Goal: Contribute content: Contribute content

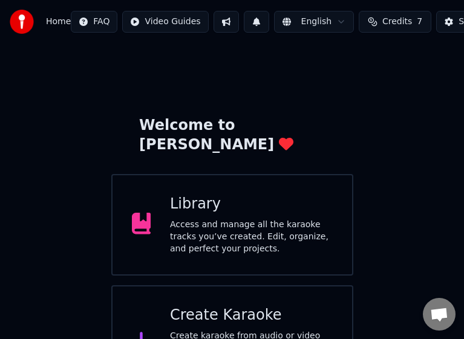
click at [193, 219] on div "Access and manage all the karaoke tracks you’ve created. Edit, organize, and pe…" at bounding box center [251, 237] width 163 height 36
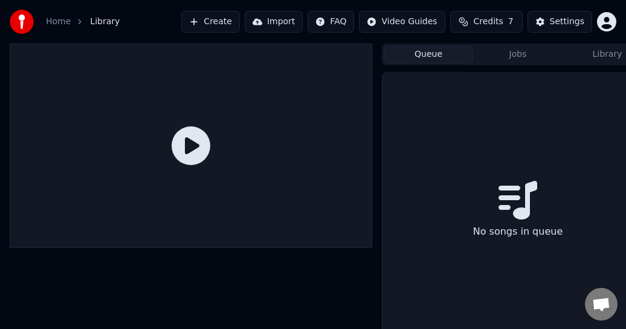
click at [414, 47] on button "Queue" at bounding box center [428, 55] width 89 height 18
click at [473, 56] on button "Jobs" at bounding box center [517, 55] width 89 height 18
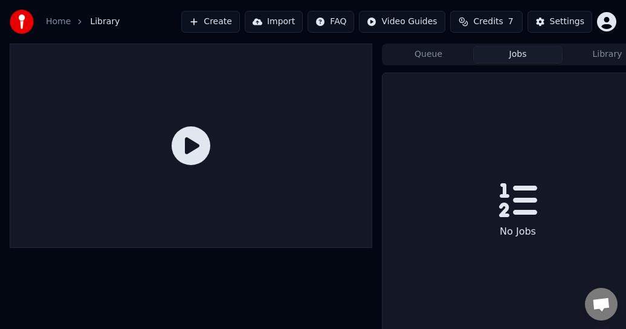
click at [473, 54] on button "Library" at bounding box center [607, 55] width 89 height 18
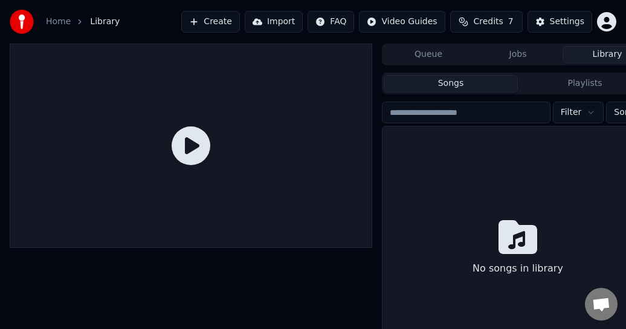
click at [238, 19] on button "Create" at bounding box center [210, 22] width 59 height 22
click at [473, 17] on html "Home Library Create Import FAQ Video Guides Credits 7 Settings Queue Jobs Libra…" at bounding box center [313, 164] width 626 height 329
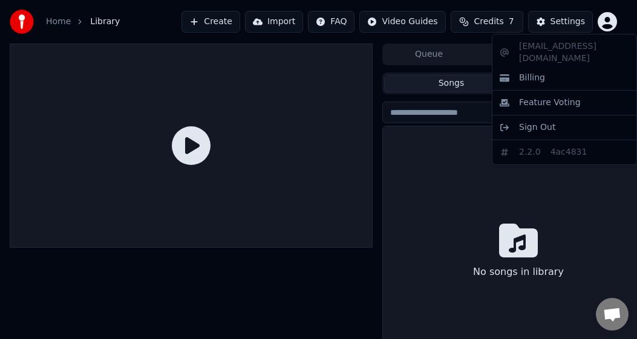
click at [473, 17] on html "Home Library Create Import FAQ Video Guides Credits 7 Settings Queue Jobs Libra…" at bounding box center [318, 169] width 637 height 339
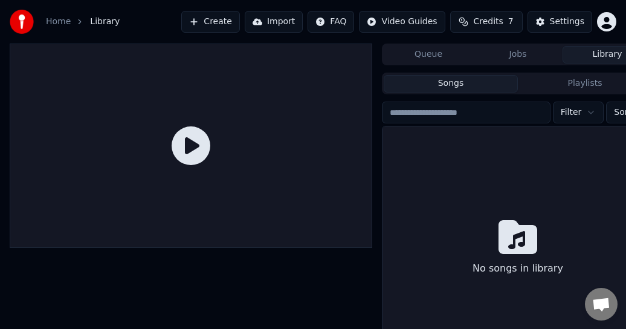
click at [215, 24] on button "Create" at bounding box center [210, 22] width 59 height 22
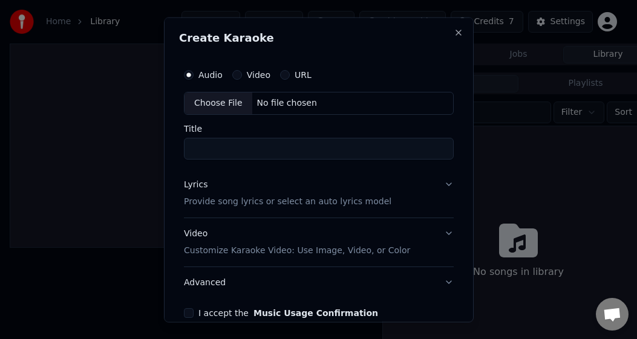
click at [218, 97] on div "Choose File" at bounding box center [218, 103] width 68 height 22
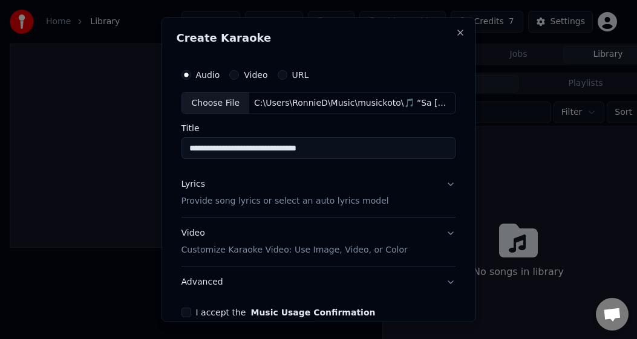
type input "**********"
click at [442, 182] on button "Lyrics Provide song lyrics or select an auto lyrics model" at bounding box center [318, 193] width 274 height 48
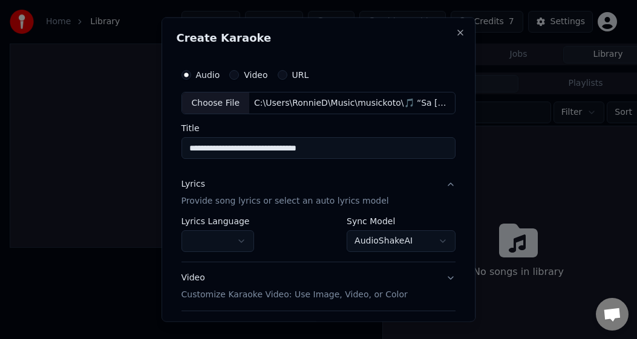
click at [241, 239] on button "button" at bounding box center [217, 241] width 73 height 22
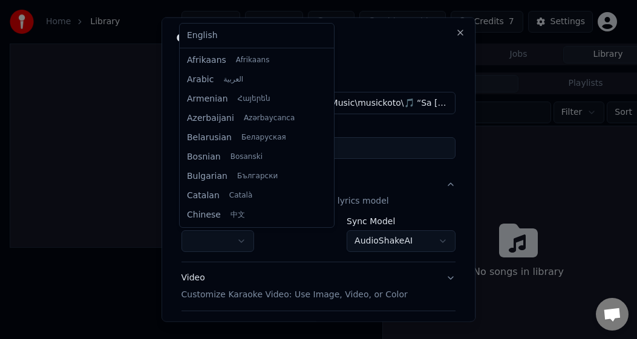
click at [191, 235] on body "**********" at bounding box center [313, 169] width 626 height 339
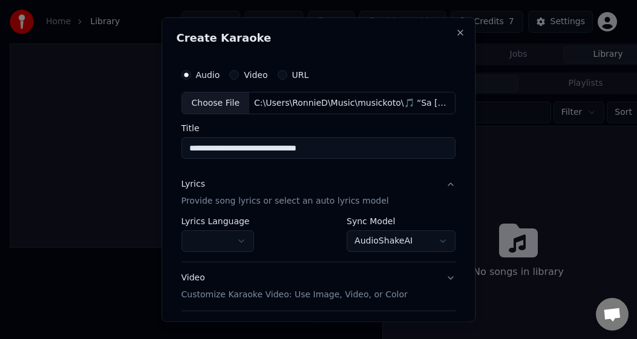
click at [190, 236] on button "button" at bounding box center [217, 241] width 73 height 22
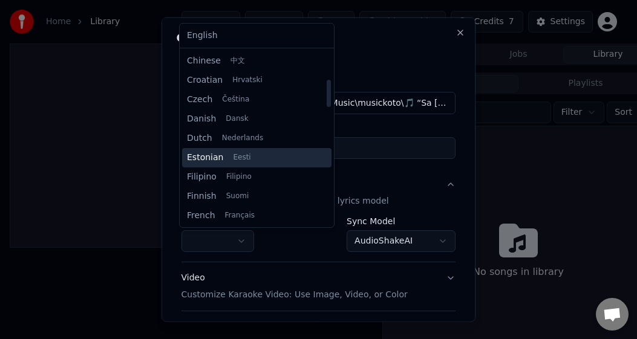
scroll to position [181, 0]
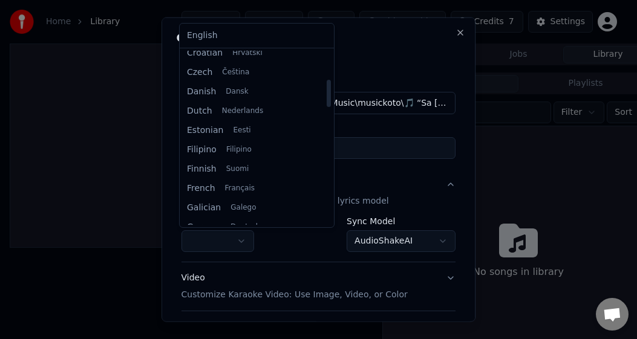
select select "**"
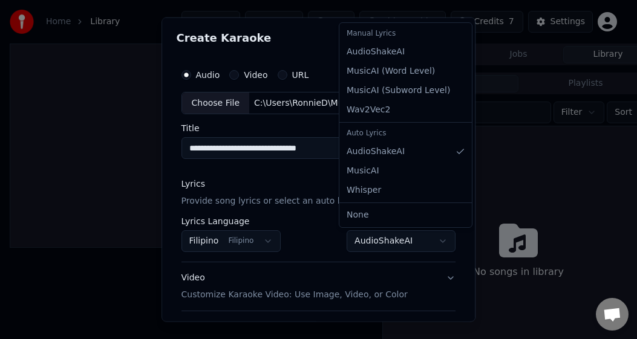
click at [431, 238] on body "**********" at bounding box center [313, 169] width 626 height 339
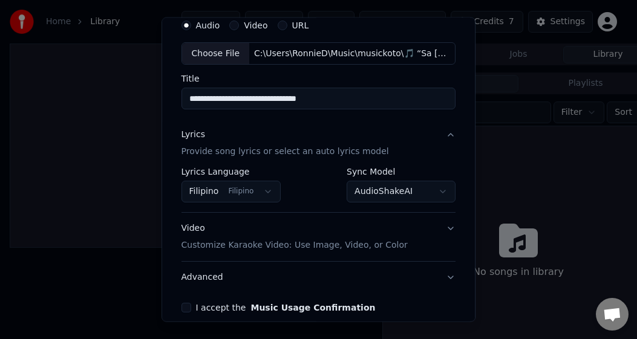
scroll to position [121, 0]
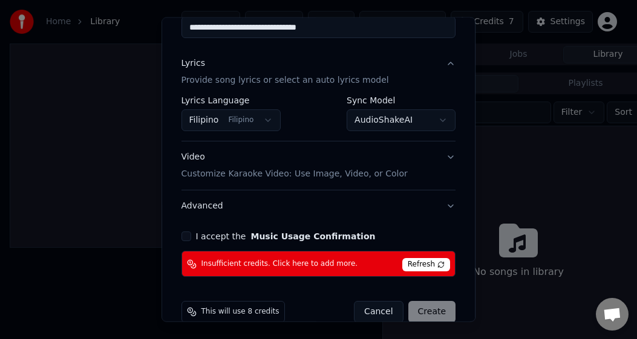
click at [409, 261] on span "Refresh" at bounding box center [426, 264] width 48 height 13
click at [389, 126] on body "**********" at bounding box center [313, 169] width 626 height 339
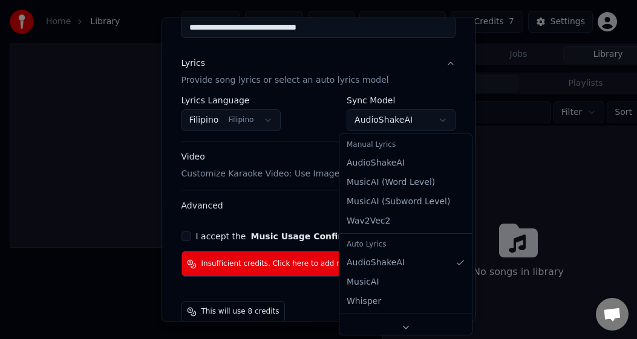
click at [245, 175] on body "**********" at bounding box center [313, 169] width 626 height 339
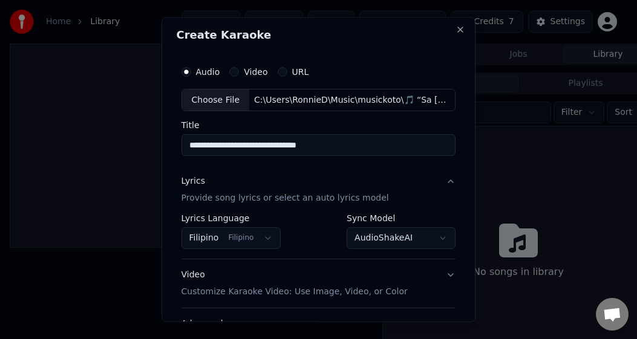
scroll to position [0, 0]
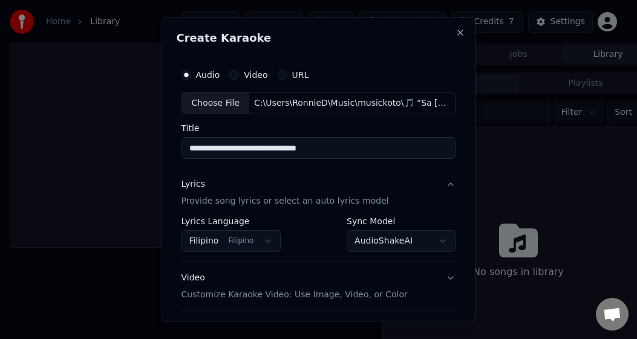
click at [248, 198] on p "Provide song lyrics or select an auto lyrics model" at bounding box center [284, 201] width 207 height 12
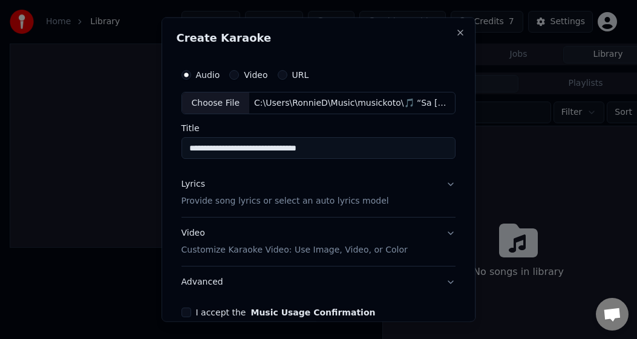
click at [187, 183] on div "Lyrics" at bounding box center [193, 184] width 24 height 12
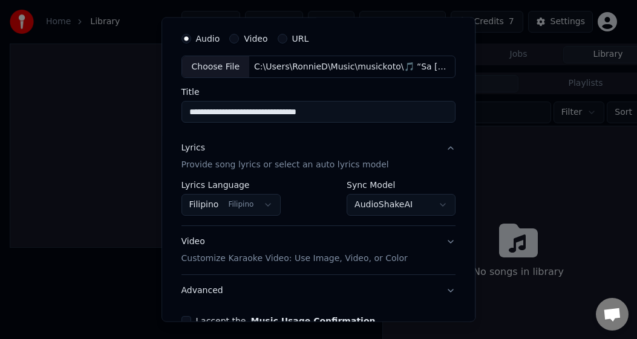
scroll to position [121, 0]
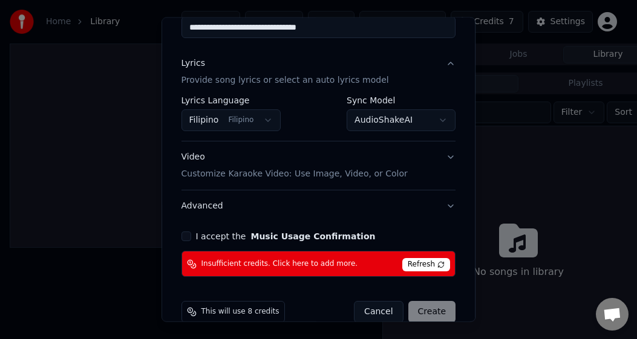
click at [433, 125] on body "**********" at bounding box center [313, 169] width 626 height 339
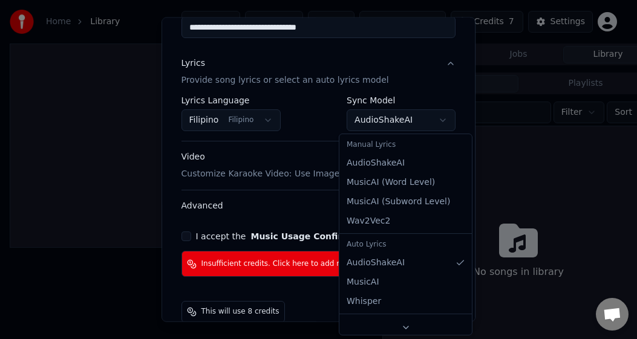
click at [389, 149] on div "Manual Lyrics" at bounding box center [406, 145] width 128 height 17
select select "**********"
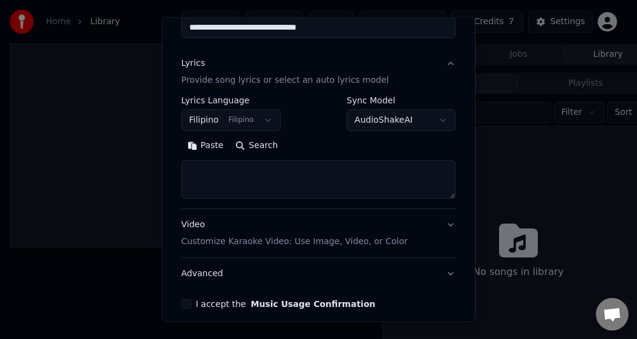
click at [318, 182] on textarea at bounding box center [318, 179] width 274 height 39
click at [190, 145] on button "Paste" at bounding box center [205, 145] width 48 height 19
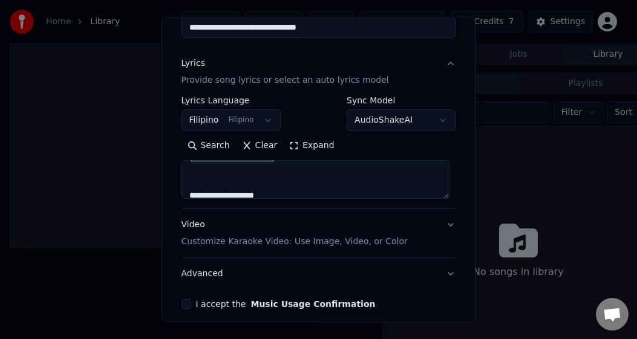
click at [326, 244] on p "Customize Karaoke Video: Use Image, Video, or Color" at bounding box center [294, 242] width 226 height 12
type textarea "**********"
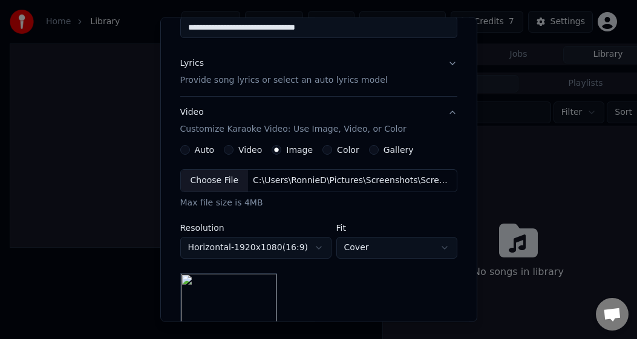
click at [229, 149] on div "Video" at bounding box center [243, 150] width 38 height 10
click at [224, 148] on button "Video" at bounding box center [229, 150] width 10 height 10
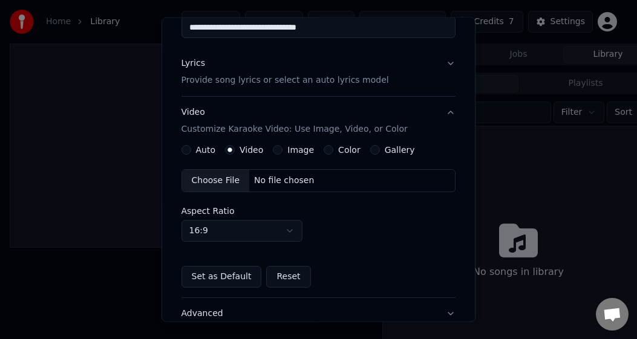
click at [216, 181] on div "Choose File" at bounding box center [216, 181] width 68 height 22
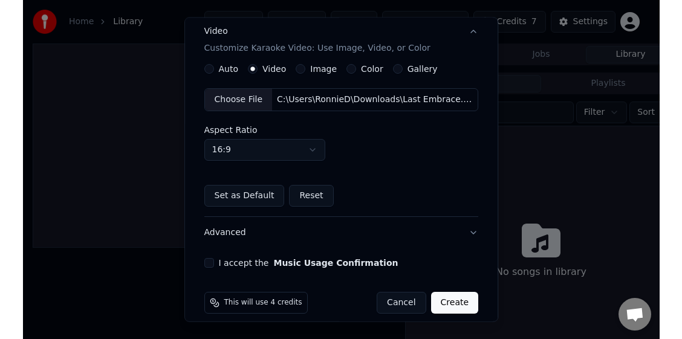
scroll to position [213, 0]
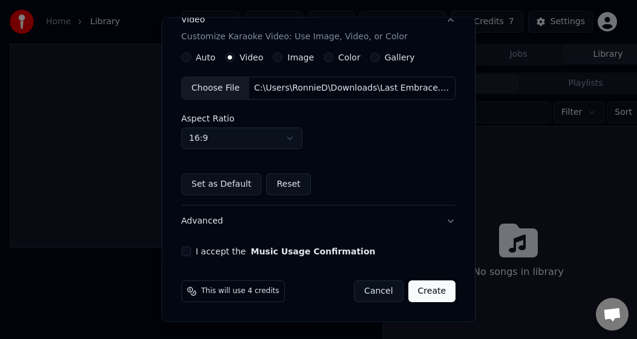
click at [185, 247] on button "I accept the Music Usage Confirmation" at bounding box center [186, 252] width 10 height 10
click at [425, 288] on button "Create" at bounding box center [432, 291] width 48 height 22
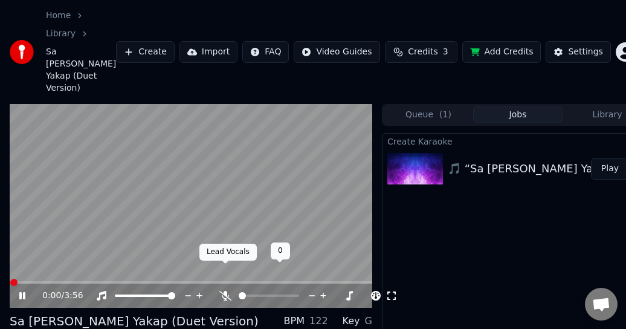
click at [229, 291] on icon at bounding box center [225, 296] width 12 height 10
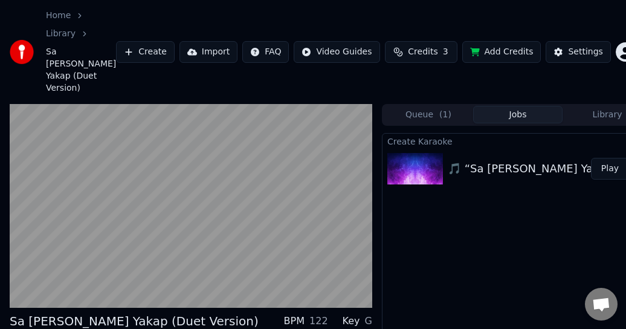
click at [473, 158] on button "Play" at bounding box center [610, 169] width 38 height 22
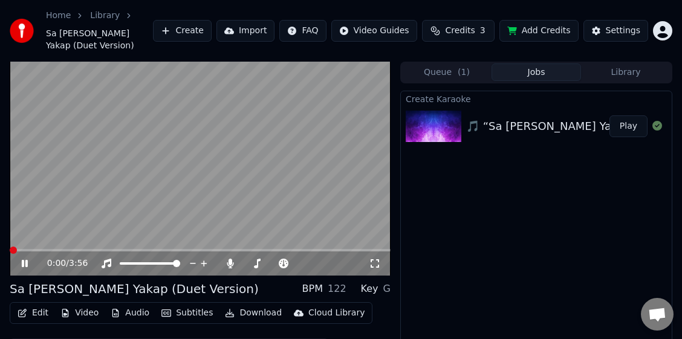
click at [22, 260] on icon at bounding box center [25, 263] width 6 height 7
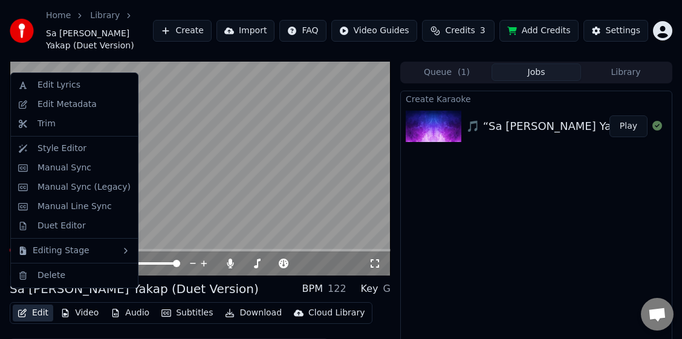
click at [22, 309] on icon "button" at bounding box center [23, 313] width 10 height 8
click at [48, 225] on div "Duet Editor" at bounding box center [61, 226] width 48 height 12
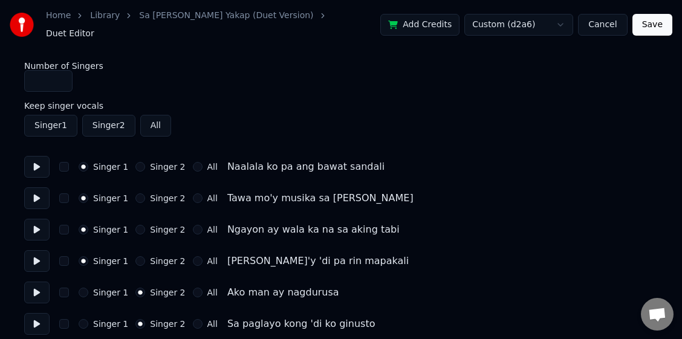
scroll to position [60, 0]
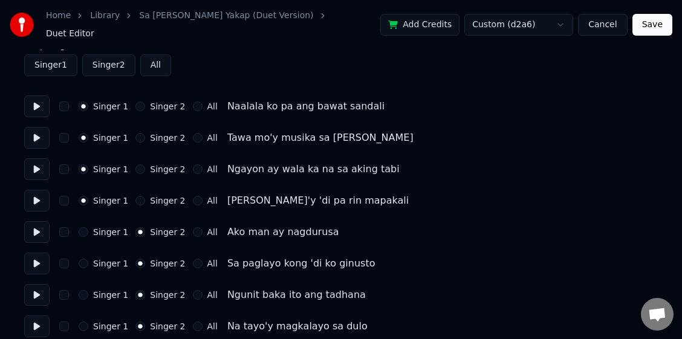
click at [36, 256] on button at bounding box center [36, 264] width 25 height 22
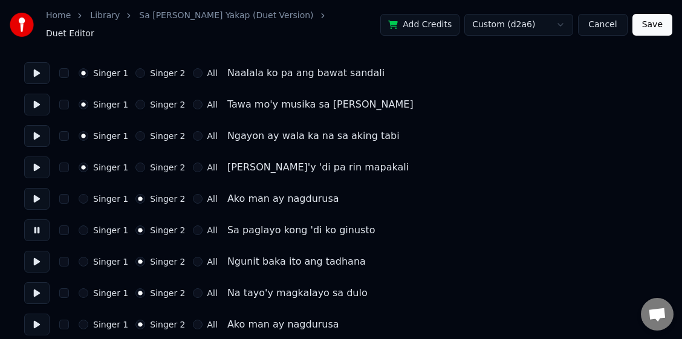
scroll to position [121, 0]
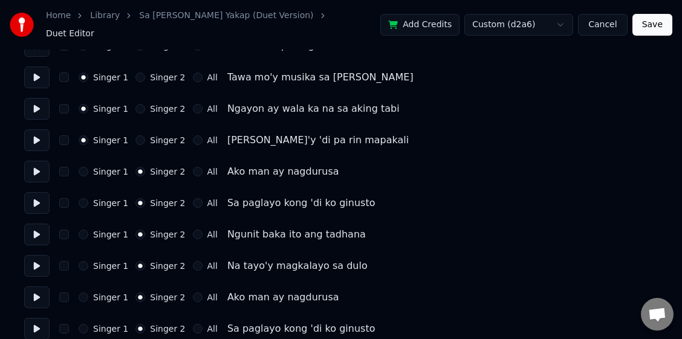
click at [39, 228] on button at bounding box center [36, 235] width 25 height 22
click at [39, 129] on button at bounding box center [36, 140] width 25 height 22
click at [31, 164] on button at bounding box center [36, 172] width 25 height 22
click at [33, 193] on button at bounding box center [36, 203] width 25 height 22
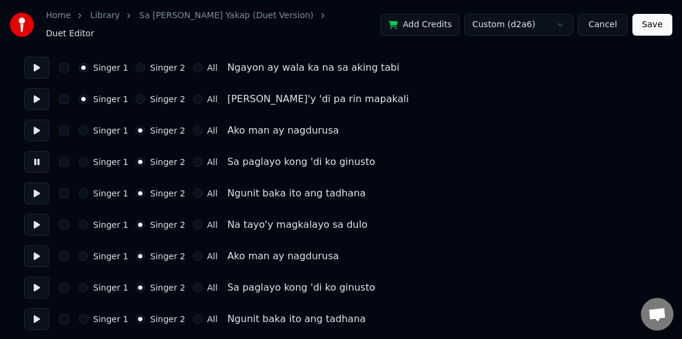
scroll to position [181, 0]
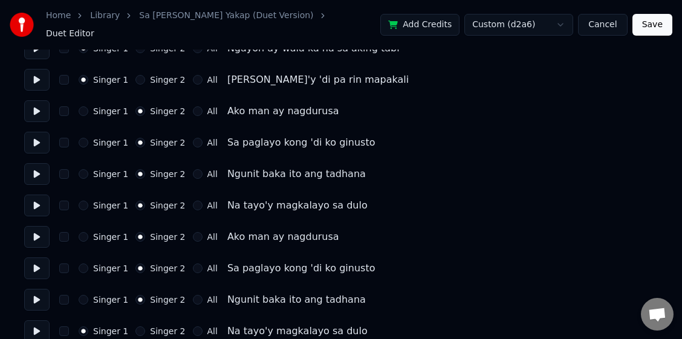
click at [36, 166] on button at bounding box center [36, 174] width 25 height 22
click at [31, 198] on button at bounding box center [36, 206] width 25 height 22
click at [33, 227] on button at bounding box center [36, 237] width 25 height 22
click at [80, 232] on button "Singer 1" at bounding box center [84, 237] width 10 height 10
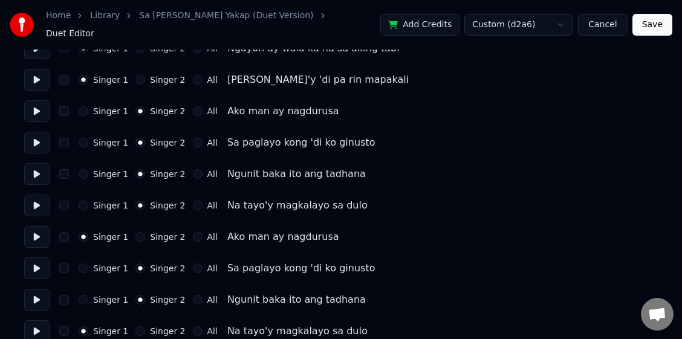
click at [38, 227] on button at bounding box center [36, 237] width 25 height 22
click at [34, 259] on button at bounding box center [36, 269] width 25 height 22
click at [33, 258] on button at bounding box center [36, 269] width 25 height 22
click at [86, 264] on button "Singer 1" at bounding box center [84, 269] width 10 height 10
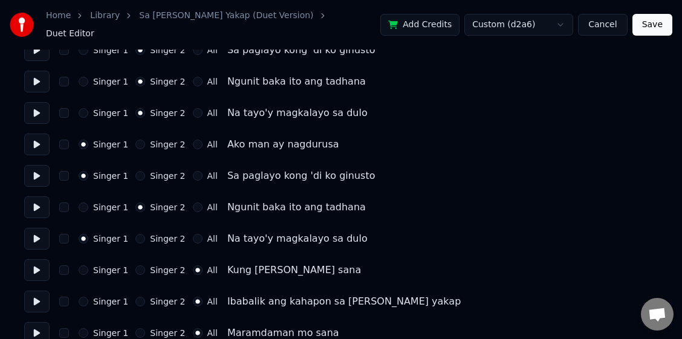
scroll to position [302, 0]
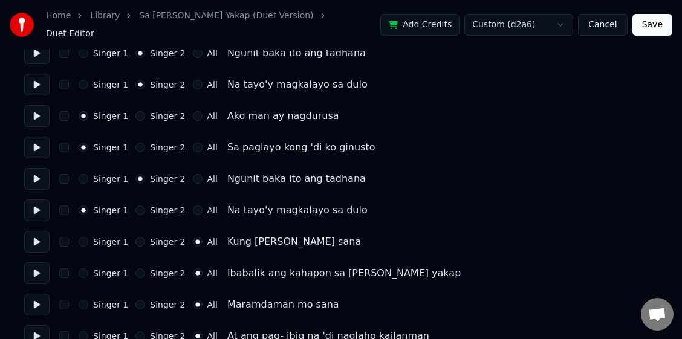
click at [31, 172] on button at bounding box center [36, 179] width 25 height 22
click at [33, 172] on button at bounding box center [36, 179] width 25 height 22
click at [82, 174] on button "Singer 1" at bounding box center [84, 179] width 10 height 10
click at [34, 203] on button at bounding box center [36, 210] width 25 height 22
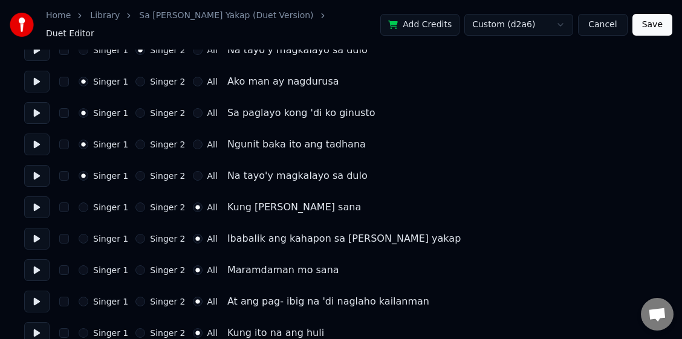
scroll to position [363, 0]
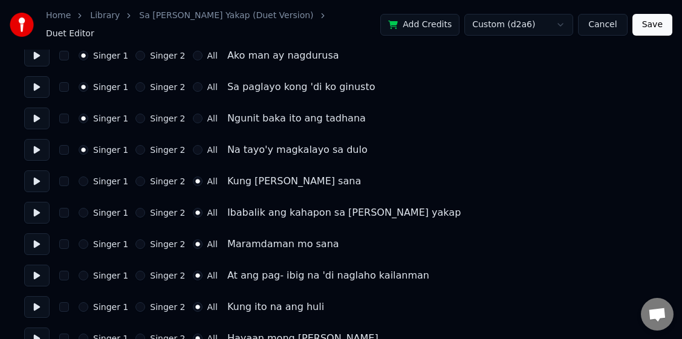
click at [30, 173] on button at bounding box center [36, 181] width 25 height 22
click at [135, 177] on button "Singer 2" at bounding box center [140, 182] width 10 height 10
click at [38, 172] on button at bounding box center [36, 181] width 25 height 22
click at [34, 202] on button at bounding box center [36, 213] width 25 height 22
click at [36, 204] on button at bounding box center [36, 213] width 25 height 22
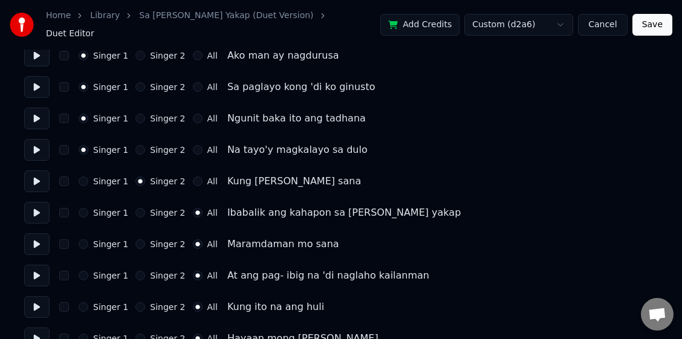
click at [135, 208] on button "Singer 2" at bounding box center [140, 213] width 10 height 10
click at [33, 203] on button at bounding box center [36, 213] width 25 height 22
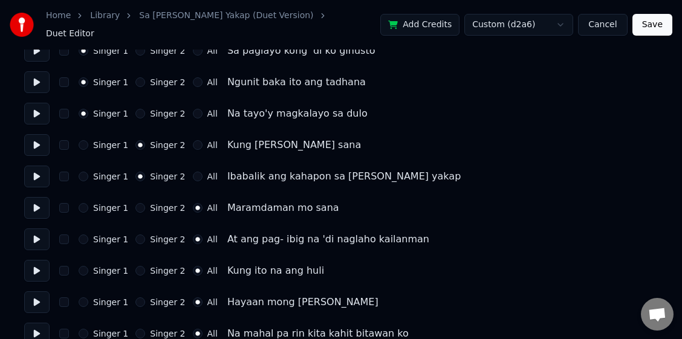
scroll to position [423, 0]
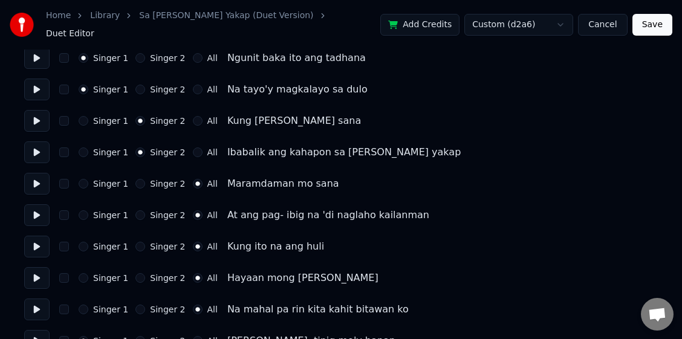
click at [36, 178] on button at bounding box center [36, 184] width 25 height 22
click at [32, 213] on button at bounding box center [36, 215] width 25 height 22
click at [32, 242] on button at bounding box center [36, 247] width 25 height 22
click at [137, 242] on button "Singer 2" at bounding box center [140, 247] width 10 height 10
click at [37, 238] on button at bounding box center [36, 247] width 25 height 22
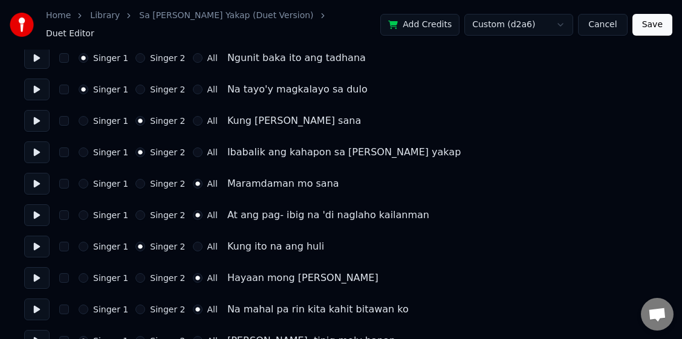
click at [33, 273] on button at bounding box center [36, 278] width 25 height 22
click at [135, 273] on button "Singer 2" at bounding box center [140, 278] width 10 height 10
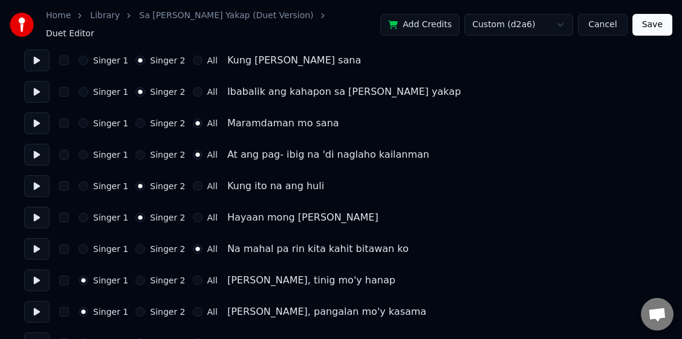
click at [44, 212] on button at bounding box center [36, 218] width 25 height 22
click at [37, 242] on button at bounding box center [36, 249] width 25 height 22
click at [193, 181] on button "All" at bounding box center [198, 186] width 10 height 10
click at [193, 213] on button "All" at bounding box center [198, 218] width 10 height 10
click at [33, 272] on button at bounding box center [36, 281] width 25 height 22
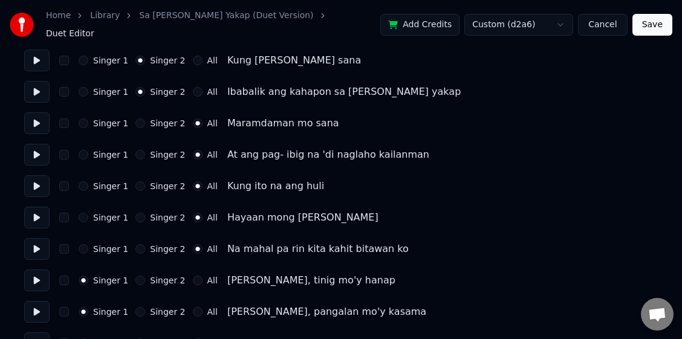
click at [37, 242] on button at bounding box center [36, 249] width 25 height 22
click at [40, 302] on button at bounding box center [36, 312] width 25 height 22
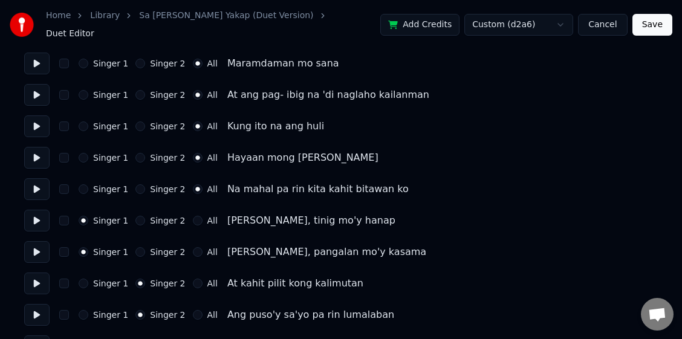
scroll to position [544, 0]
click at [38, 275] on button at bounding box center [36, 283] width 25 height 22
click at [38, 306] on button at bounding box center [36, 314] width 25 height 22
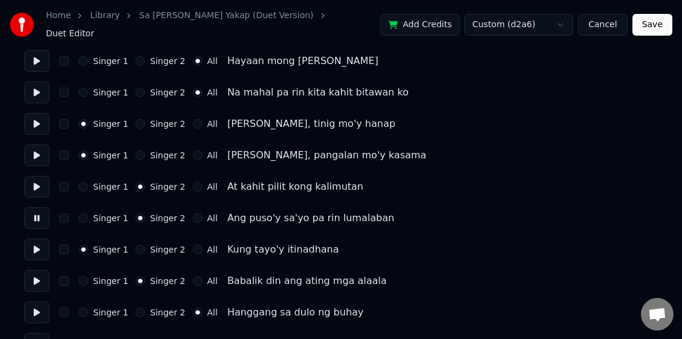
scroll to position [665, 0]
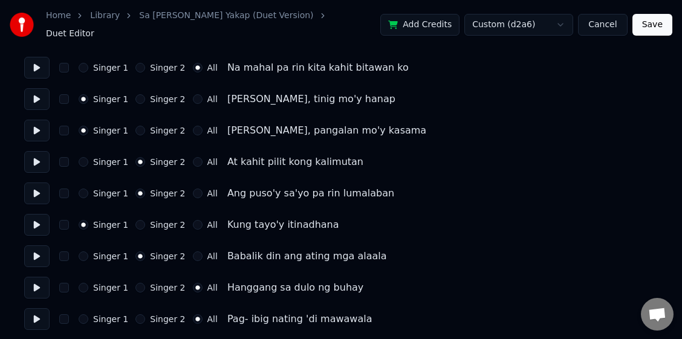
click at [39, 222] on button at bounding box center [36, 225] width 25 height 22
click at [36, 216] on button at bounding box center [36, 225] width 25 height 22
click at [193, 220] on button "All" at bounding box center [198, 225] width 10 height 10
click at [35, 253] on button at bounding box center [36, 256] width 25 height 22
click at [193, 251] on button "All" at bounding box center [198, 256] width 10 height 10
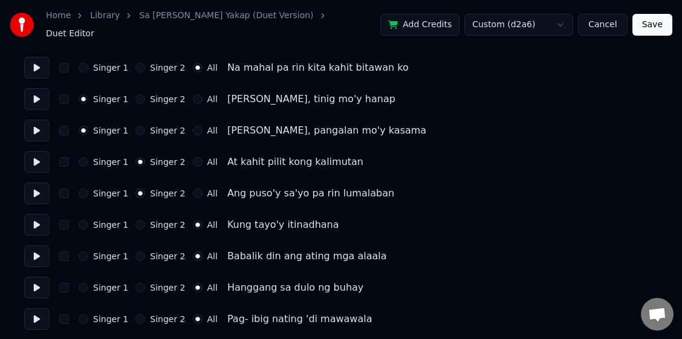
click at [39, 280] on button at bounding box center [36, 288] width 25 height 22
click at [36, 308] on button at bounding box center [36, 319] width 25 height 22
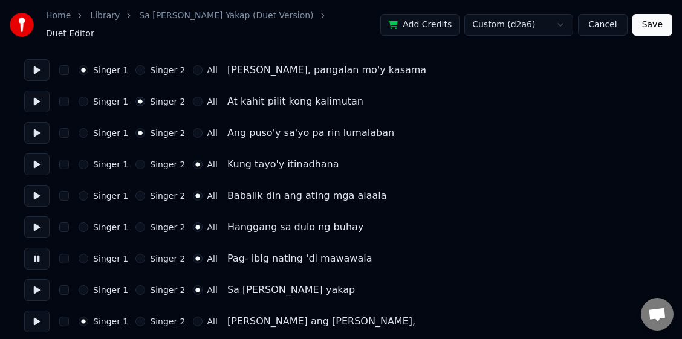
scroll to position [786, 0]
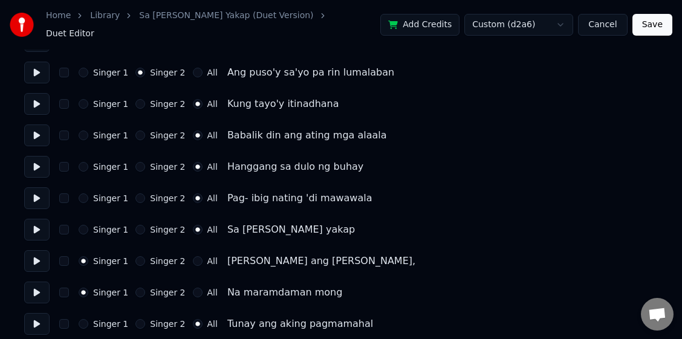
click at [36, 219] on button at bounding box center [36, 230] width 25 height 22
click at [36, 255] on button at bounding box center [36, 261] width 25 height 22
click at [193, 256] on button "All" at bounding box center [198, 261] width 10 height 10
click at [34, 285] on button at bounding box center [36, 293] width 25 height 22
click at [193, 288] on button "All" at bounding box center [198, 293] width 10 height 10
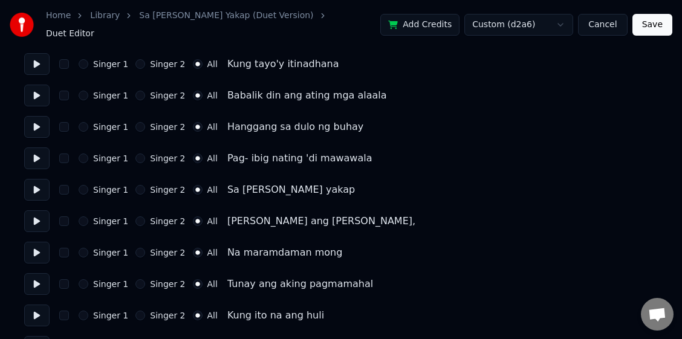
scroll to position [846, 0]
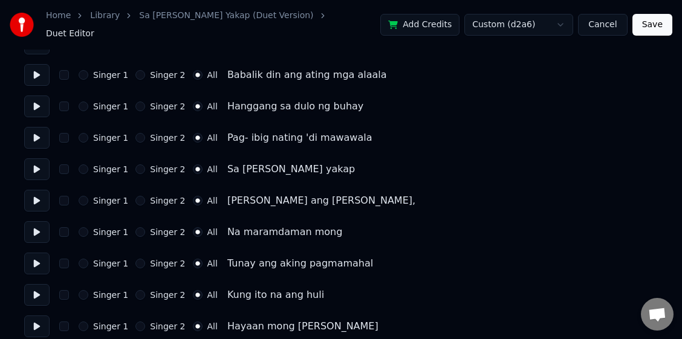
click at [33, 259] on button at bounding box center [36, 264] width 25 height 22
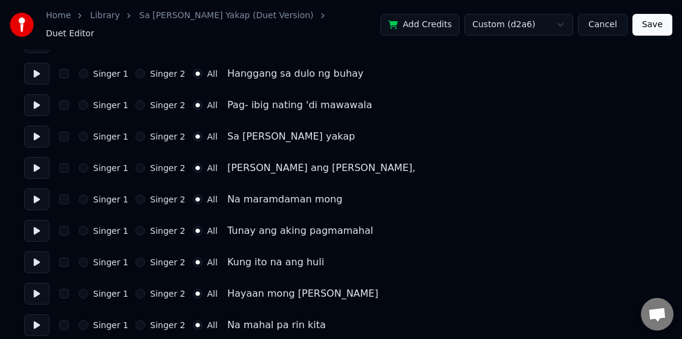
scroll to position [907, 0]
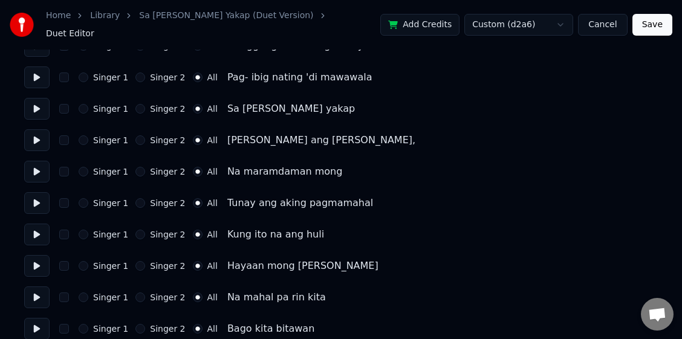
click at [36, 224] on button at bounding box center [36, 235] width 25 height 22
click at [39, 261] on button at bounding box center [36, 266] width 25 height 22
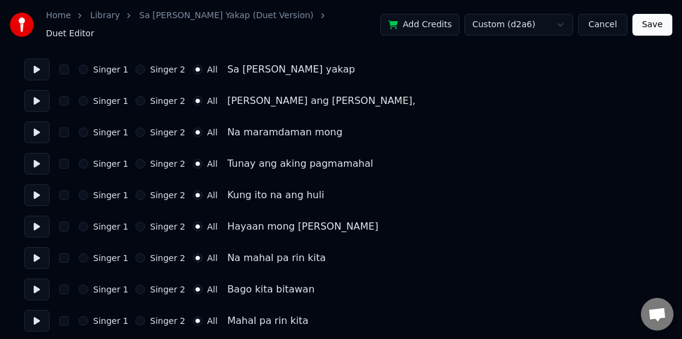
scroll to position [967, 0]
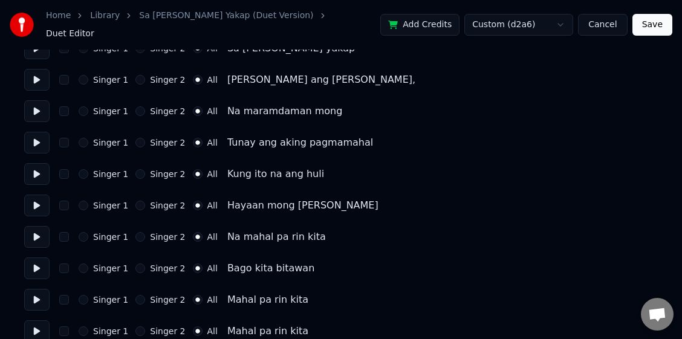
click at [39, 232] on button at bounding box center [36, 237] width 25 height 22
click at [38, 261] on button at bounding box center [36, 269] width 25 height 22
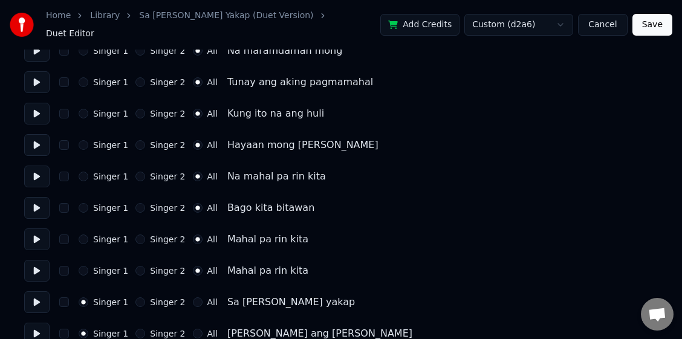
click at [40, 235] on button at bounding box center [36, 240] width 25 height 22
click at [37, 264] on button at bounding box center [36, 271] width 25 height 22
click at [34, 291] on button at bounding box center [36, 302] width 25 height 22
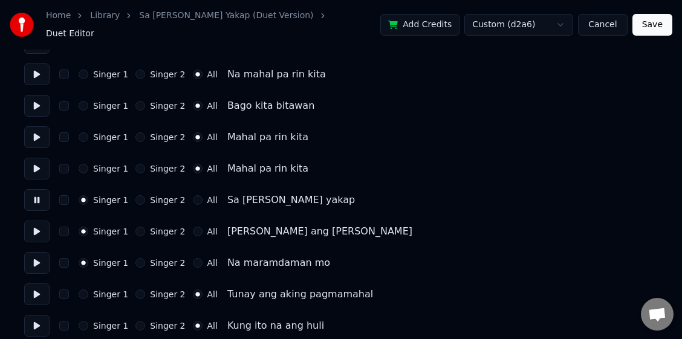
scroll to position [1149, 0]
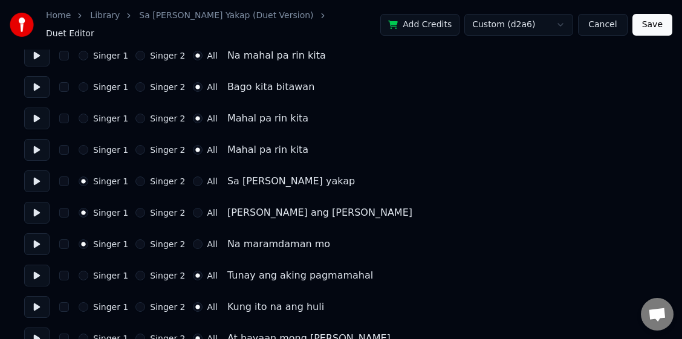
click at [34, 211] on button at bounding box center [36, 213] width 25 height 22
click at [193, 208] on button "All" at bounding box center [198, 213] width 10 height 10
click at [193, 178] on button "All" at bounding box center [198, 182] width 10 height 10
click at [39, 175] on button at bounding box center [36, 181] width 25 height 22
click at [37, 238] on button at bounding box center [36, 244] width 25 height 22
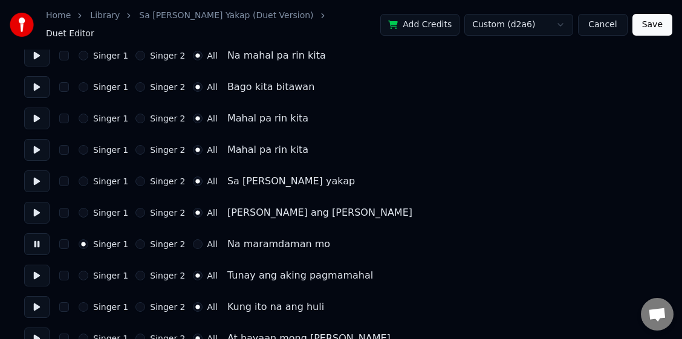
click at [193, 239] on button "All" at bounding box center [198, 244] width 10 height 10
click at [40, 268] on button at bounding box center [36, 276] width 25 height 22
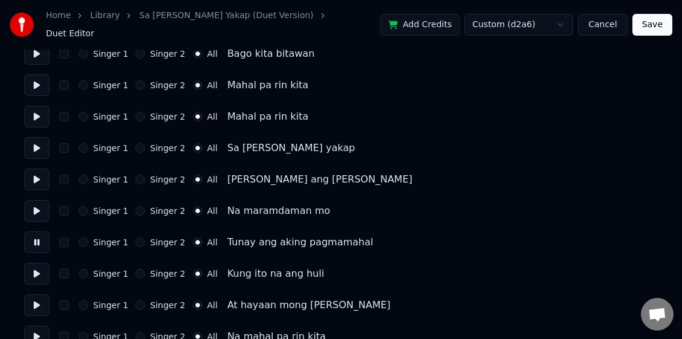
scroll to position [1209, 0]
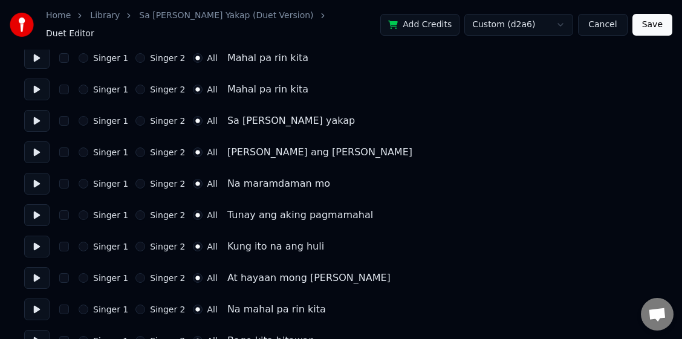
click at [38, 243] on button at bounding box center [36, 247] width 25 height 22
click at [41, 241] on button at bounding box center [36, 247] width 25 height 22
click at [135, 242] on button "Singer 2" at bounding box center [140, 247] width 10 height 10
click at [39, 244] on button at bounding box center [36, 247] width 25 height 22
click at [28, 270] on button at bounding box center [36, 278] width 25 height 22
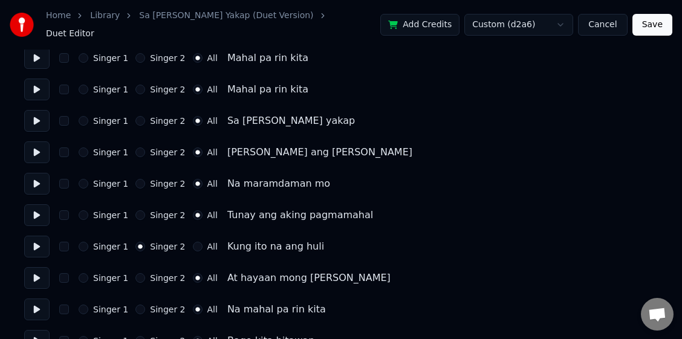
click at [136, 273] on button "Singer 2" at bounding box center [140, 278] width 10 height 10
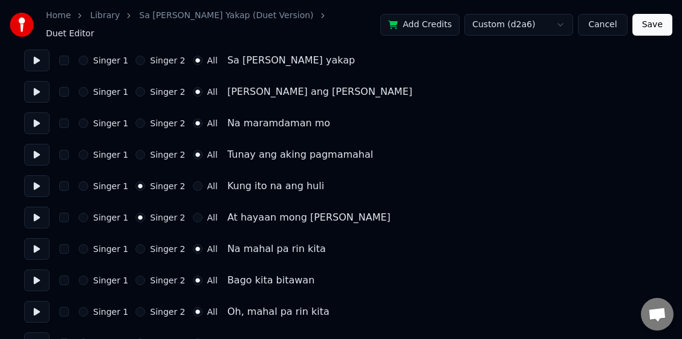
click at [34, 246] on button at bounding box center [36, 249] width 25 height 22
click at [83, 245] on button "Singer 1" at bounding box center [84, 249] width 10 height 10
click at [34, 240] on button at bounding box center [36, 249] width 25 height 22
click at [43, 271] on button at bounding box center [36, 281] width 25 height 22
click at [85, 276] on button "Singer 1" at bounding box center [84, 281] width 10 height 10
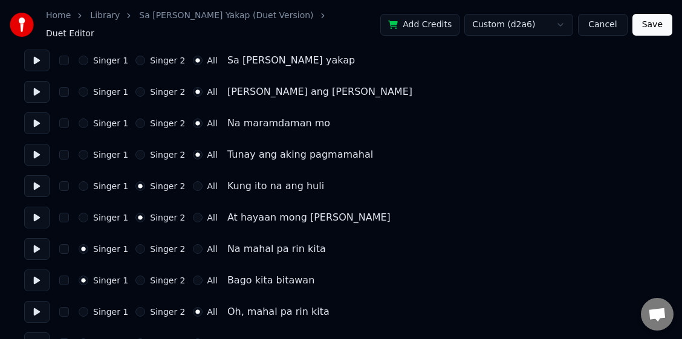
scroll to position [1330, 0]
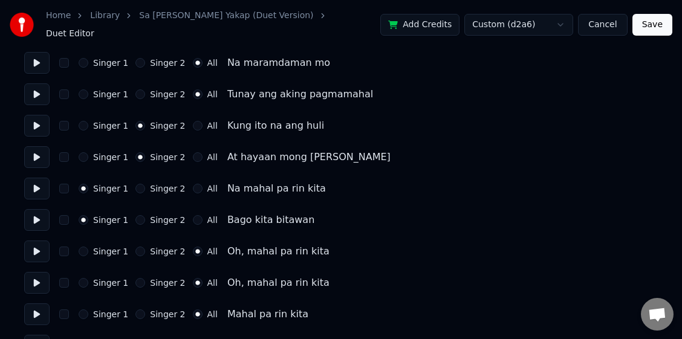
click at [34, 246] on button at bounding box center [36, 252] width 25 height 22
click at [85, 247] on button "Singer 1" at bounding box center [84, 252] width 10 height 10
click at [37, 245] on button at bounding box center [36, 252] width 25 height 22
click at [193, 247] on button "All" at bounding box center [198, 252] width 10 height 10
click at [33, 275] on button at bounding box center [36, 283] width 25 height 22
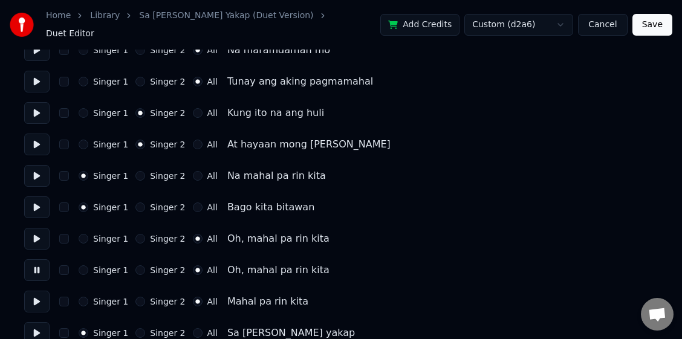
scroll to position [1354, 0]
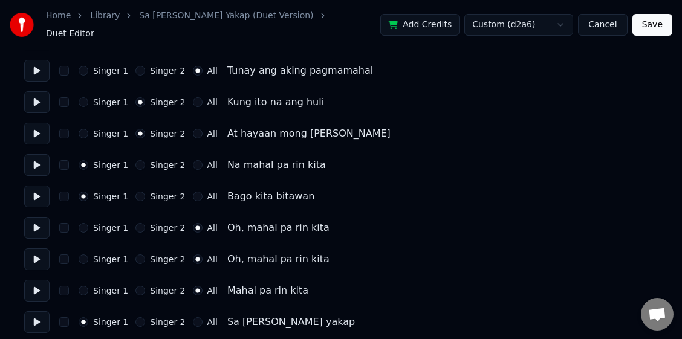
click at [82, 255] on button "Singer 1" at bounding box center [84, 260] width 10 height 10
click at [39, 280] on button at bounding box center [36, 291] width 25 height 22
click at [82, 280] on div "Singer 1 Singer 2 All Mahal pa [PERSON_NAME]" at bounding box center [341, 291] width 634 height 22
click at [83, 288] on button "Singer 1" at bounding box center [84, 291] width 10 height 10
click at [193, 255] on button "All" at bounding box center [198, 260] width 10 height 10
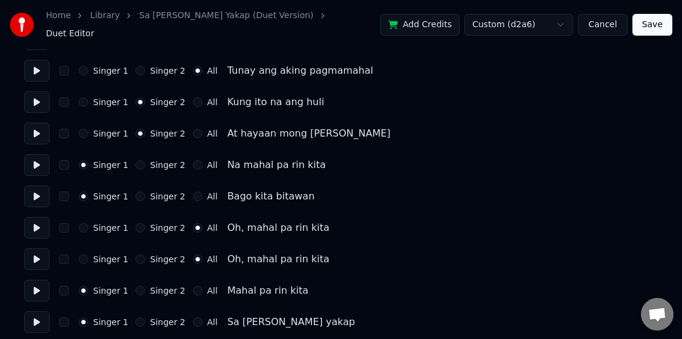
click at [38, 249] on button at bounding box center [36, 259] width 25 height 22
click at [38, 311] on button at bounding box center [36, 322] width 25 height 22
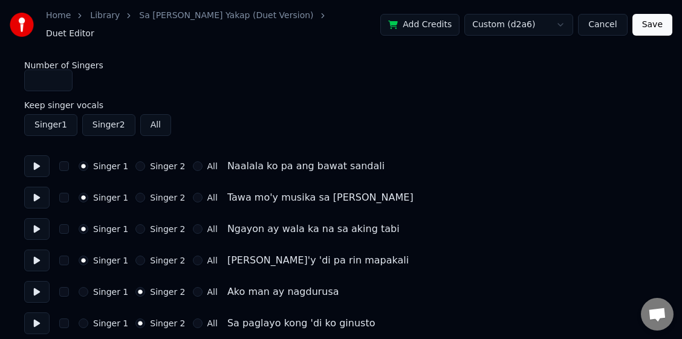
scroll to position [0, 0]
click at [473, 21] on button "Save" at bounding box center [652, 25] width 40 height 22
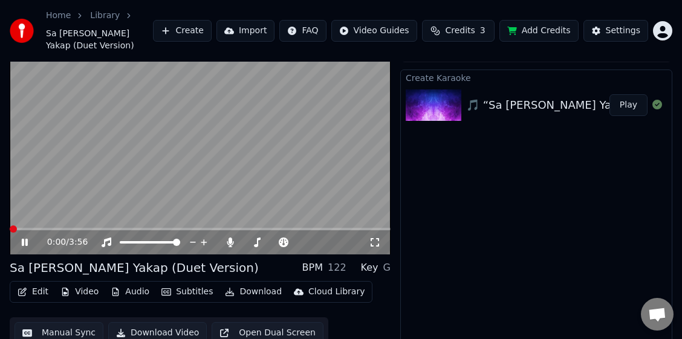
scroll to position [28, 0]
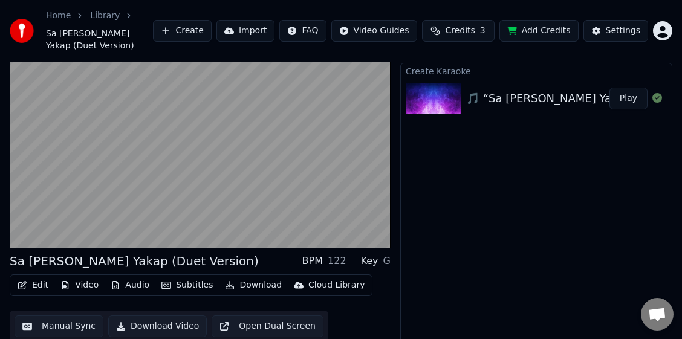
click at [144, 316] on button "Download Video" at bounding box center [157, 327] width 99 height 22
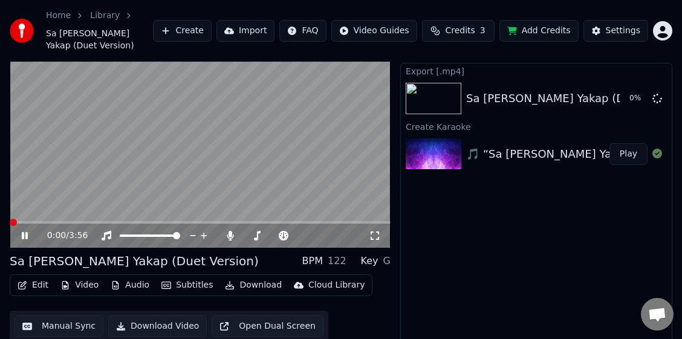
click at [379, 231] on icon at bounding box center [375, 236] width 12 height 10
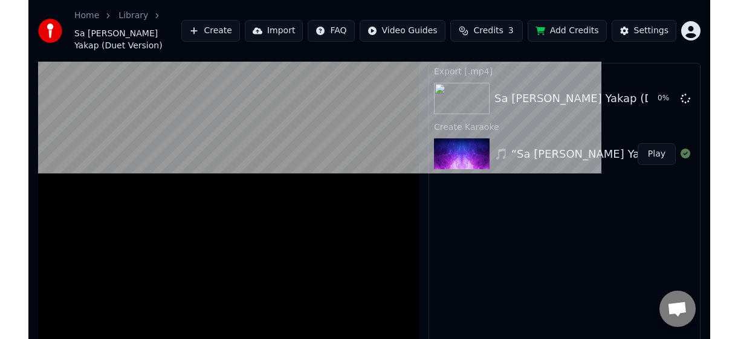
scroll to position [0, 0]
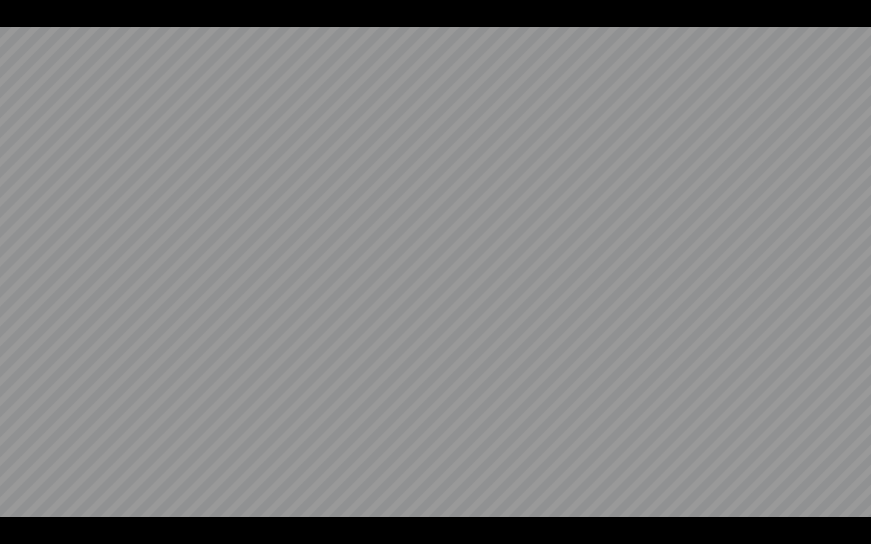
click at [473, 339] on video at bounding box center [435, 272] width 871 height 544
click at [473, 291] on video at bounding box center [435, 272] width 871 height 544
click at [326, 97] on video at bounding box center [435, 272] width 871 height 544
click at [365, 218] on video at bounding box center [435, 272] width 871 height 544
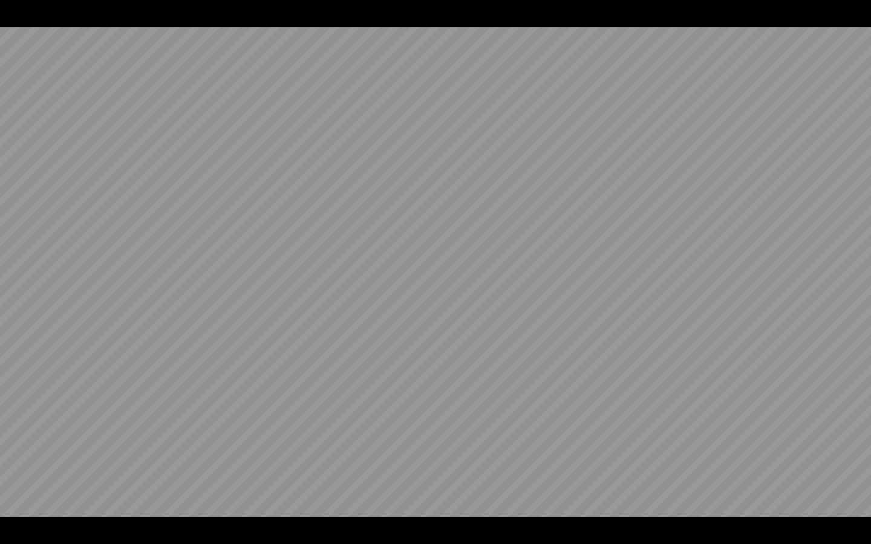
click at [365, 218] on video at bounding box center [435, 272] width 871 height 544
click at [206, 140] on video at bounding box center [435, 272] width 871 height 544
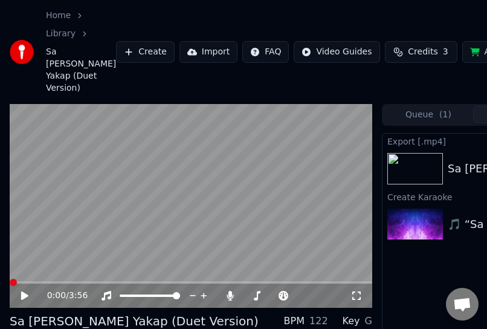
click at [164, 195] on video at bounding box center [191, 206] width 363 height 204
click at [21, 294] on icon at bounding box center [33, 296] width 28 height 10
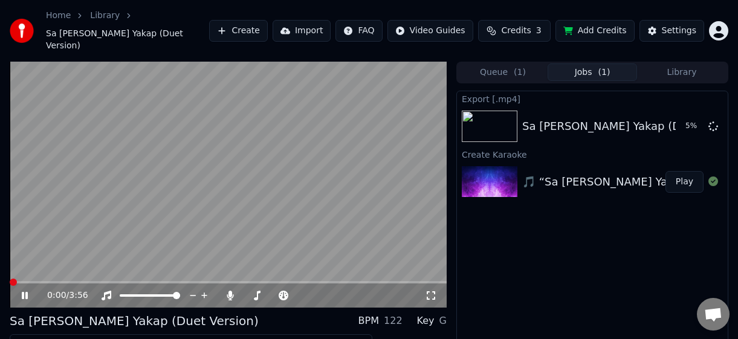
click at [112, 85] on video at bounding box center [228, 185] width 437 height 246
click at [221, 100] on video at bounding box center [228, 185] width 437 height 246
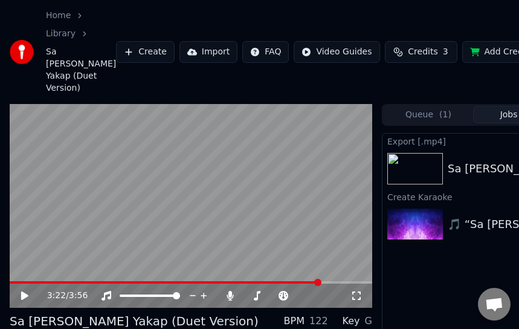
click at [177, 199] on video at bounding box center [191, 206] width 363 height 204
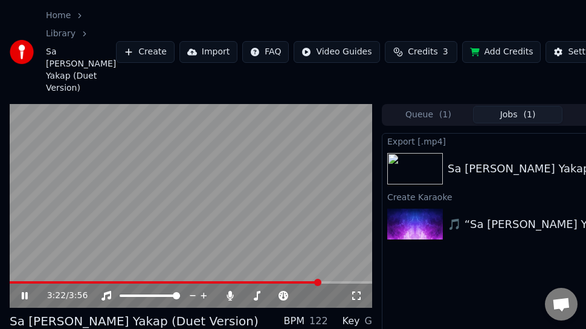
click at [20, 294] on icon at bounding box center [33, 296] width 28 height 10
click at [22, 293] on icon at bounding box center [24, 295] width 7 height 8
click at [22, 293] on icon at bounding box center [25, 295] width 6 height 7
click at [10, 282] on span at bounding box center [13, 282] width 7 height 7
click at [26, 295] on icon at bounding box center [24, 295] width 7 height 8
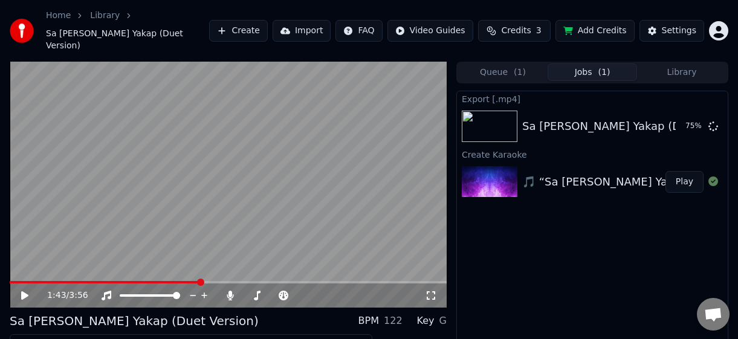
click at [24, 291] on icon at bounding box center [24, 295] width 7 height 8
click at [24, 292] on icon at bounding box center [25, 295] width 6 height 7
click at [26, 291] on icon at bounding box center [33, 296] width 28 height 10
click at [26, 292] on icon at bounding box center [25, 295] width 6 height 7
click at [10, 279] on span at bounding box center [13, 282] width 7 height 7
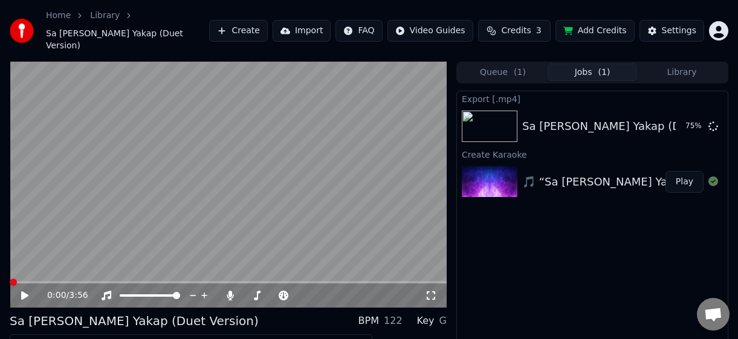
click at [19, 291] on icon at bounding box center [33, 296] width 28 height 10
click at [23, 292] on icon at bounding box center [25, 295] width 6 height 7
click at [24, 291] on icon at bounding box center [24, 295] width 7 height 8
click at [24, 292] on icon at bounding box center [25, 295] width 6 height 7
click at [24, 291] on icon at bounding box center [24, 295] width 7 height 8
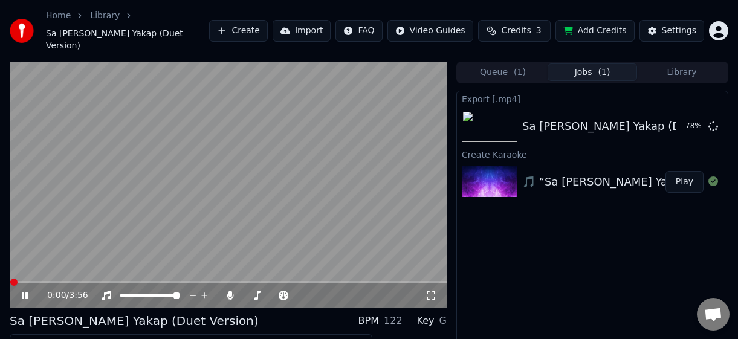
click at [10, 279] on span at bounding box center [13, 282] width 7 height 7
click at [22, 292] on icon at bounding box center [25, 295] width 6 height 7
click at [24, 291] on icon at bounding box center [33, 296] width 28 height 10
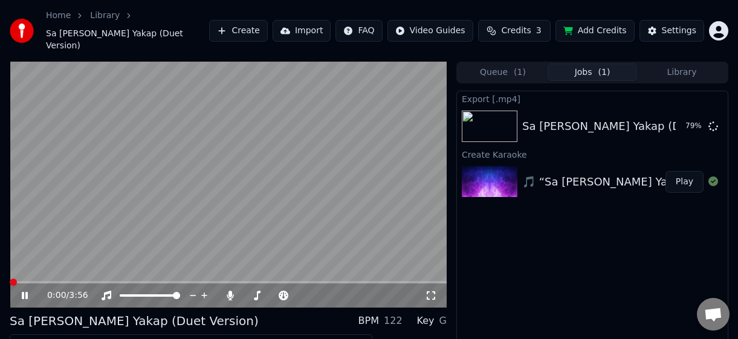
click at [24, 291] on icon at bounding box center [33, 296] width 28 height 10
click at [473, 27] on span "Credits" at bounding box center [516, 31] width 30 height 12
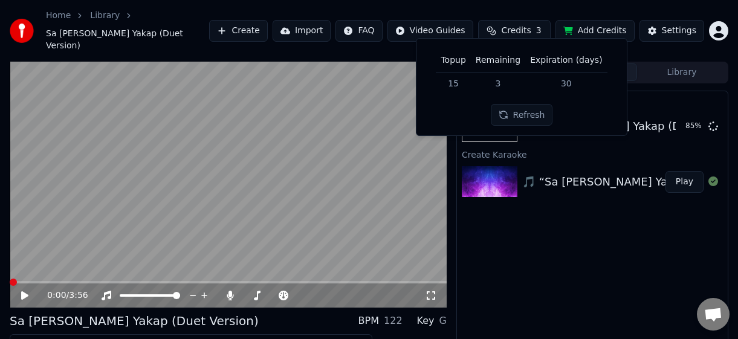
click at [473, 115] on button "Refresh" at bounding box center [522, 115] width 62 height 22
click at [473, 28] on span "Credits" at bounding box center [516, 31] width 30 height 12
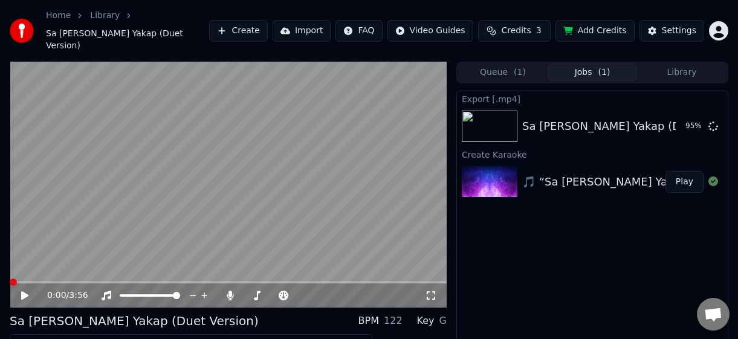
click at [24, 291] on icon at bounding box center [24, 295] width 7 height 8
click at [21, 291] on icon at bounding box center [33, 296] width 28 height 10
click at [22, 292] on icon at bounding box center [25, 295] width 6 height 7
click at [23, 292] on icon at bounding box center [25, 295] width 6 height 7
click at [21, 291] on icon at bounding box center [33, 296] width 28 height 10
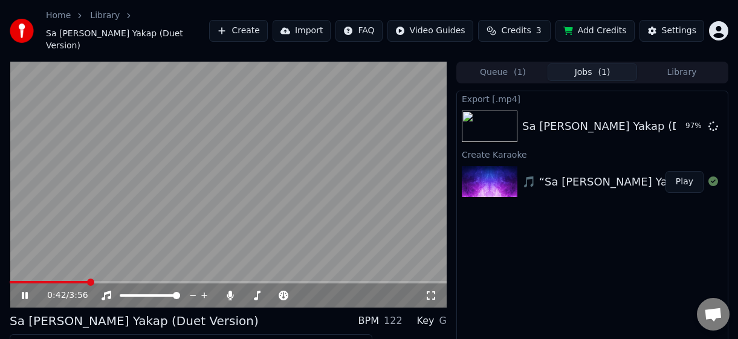
click at [22, 292] on icon at bounding box center [25, 295] width 6 height 7
click at [473, 120] on button "Show" at bounding box center [682, 126] width 44 height 22
click at [473, 116] on button "Show" at bounding box center [682, 126] width 44 height 22
